Goal: Information Seeking & Learning: Stay updated

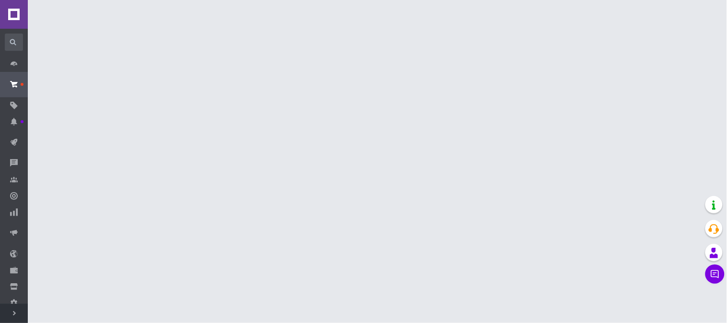
click at [12, 313] on icon at bounding box center [14, 313] width 5 height 5
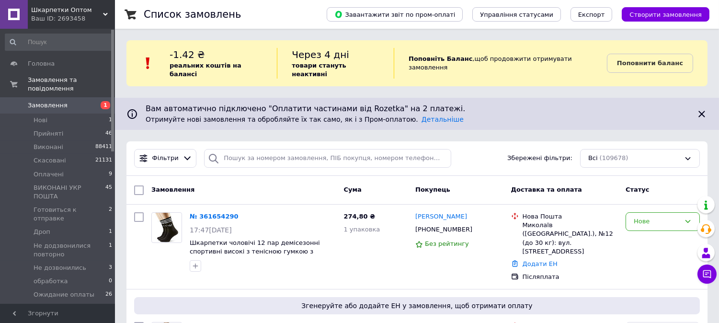
scroll to position [106, 0]
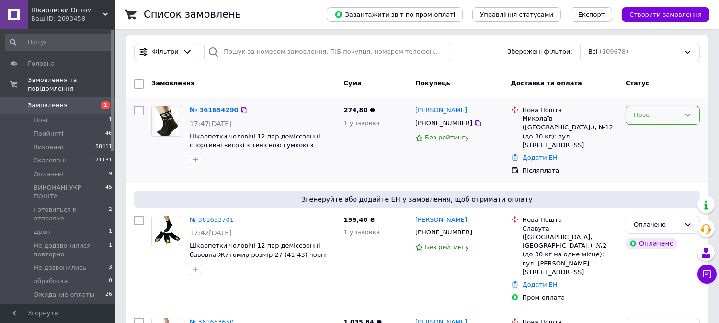
click at [645, 111] on div "Нове" at bounding box center [657, 115] width 46 height 10
click at [648, 127] on li "Прийнято" at bounding box center [662, 136] width 73 height 18
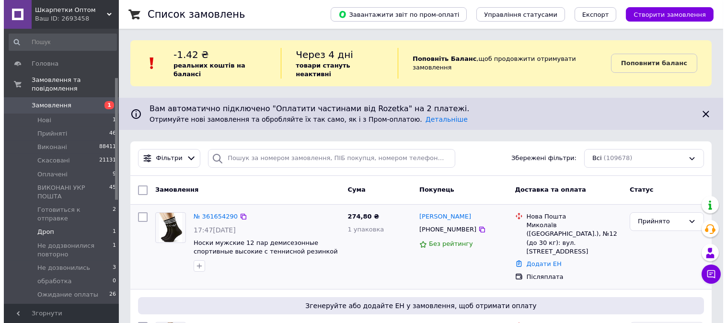
scroll to position [213, 0]
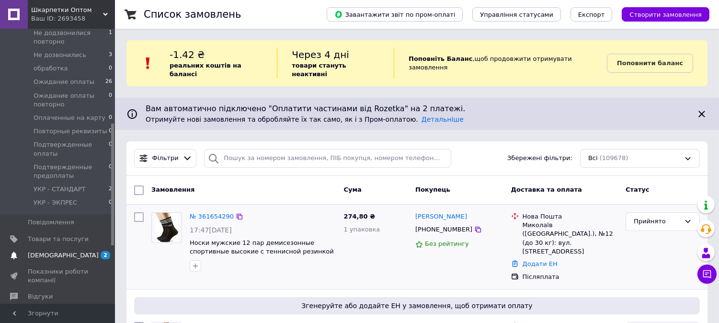
click at [49, 251] on span "[DEMOGRAPHIC_DATA]" at bounding box center [63, 255] width 71 height 9
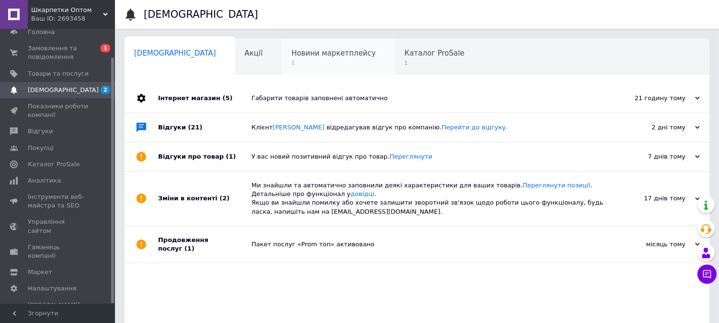
click at [291, 62] on span "1" at bounding box center [333, 62] width 84 height 7
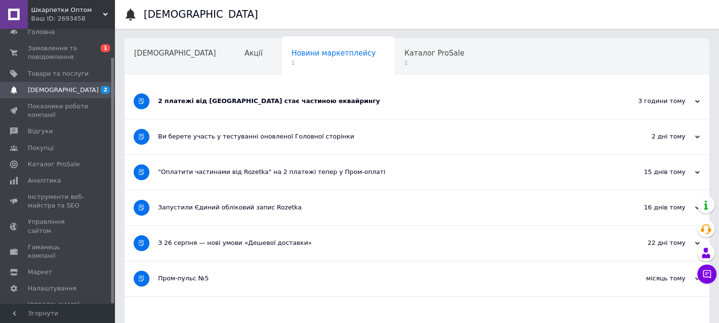
click at [255, 103] on div "2 платежі від [GEOGRAPHIC_DATA] стає частиною еквайрингу" at bounding box center [381, 101] width 446 height 9
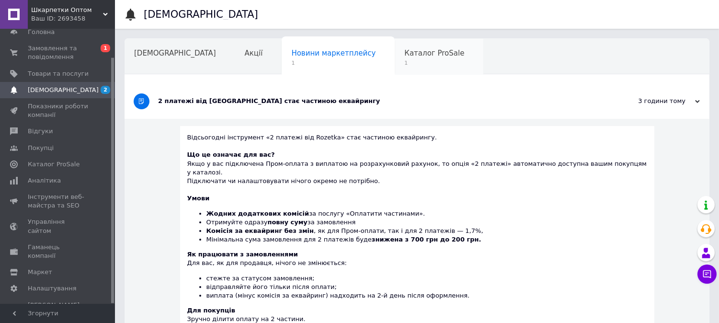
click at [395, 69] on div "Каталог ProSale 1" at bounding box center [439, 57] width 89 height 36
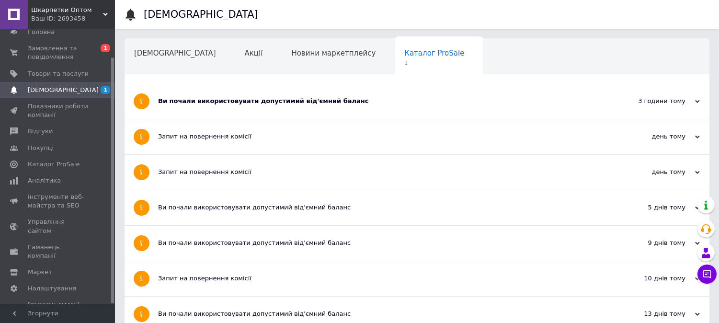
click at [395, 98] on div "Ви почали використовувати допустимий від'ємний баланс" at bounding box center [381, 101] width 446 height 9
